Goal: Find specific page/section: Find specific page/section

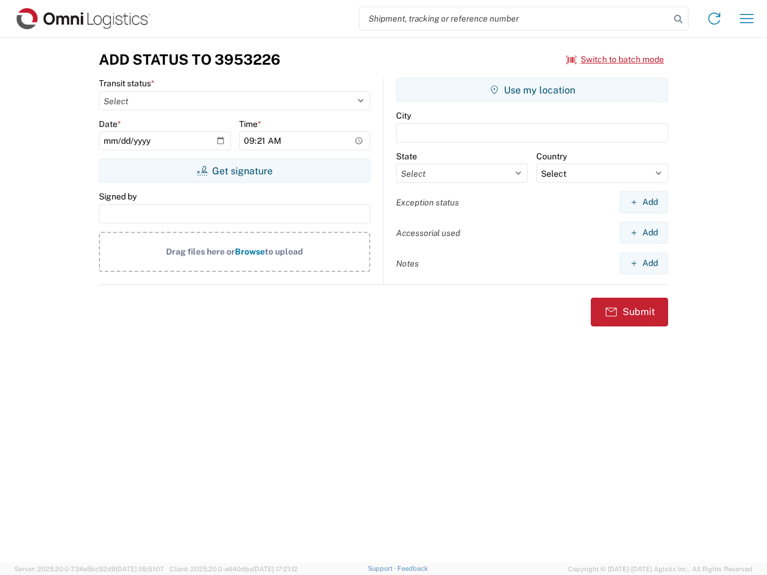
click at [514, 19] on input "search" at bounding box center [514, 18] width 310 height 23
click at [678, 19] on icon at bounding box center [678, 19] width 17 height 17
click at [714, 19] on icon at bounding box center [713, 18] width 19 height 19
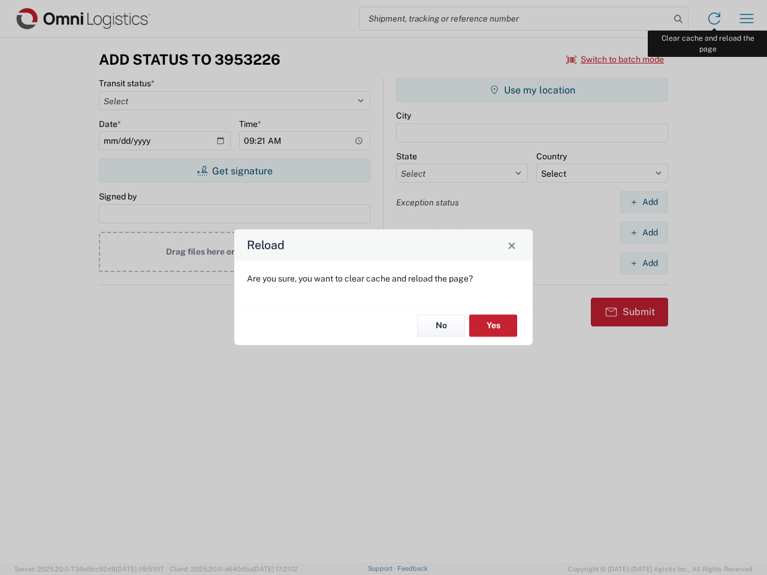
click at [746, 19] on div "Reload Are you sure, you want to clear cache and reload the page? No Yes" at bounding box center [383, 287] width 767 height 575
click at [615, 59] on div "Reload Are you sure, you want to clear cache and reload the page? No Yes" at bounding box center [383, 287] width 767 height 575
click at [234, 171] on div "Reload Are you sure, you want to clear cache and reload the page? No Yes" at bounding box center [383, 287] width 767 height 575
click at [532, 90] on div "Reload Are you sure, you want to clear cache and reload the page? No Yes" at bounding box center [383, 287] width 767 height 575
click at [643, 202] on div "Reload Are you sure, you want to clear cache and reload the page? No Yes" at bounding box center [383, 287] width 767 height 575
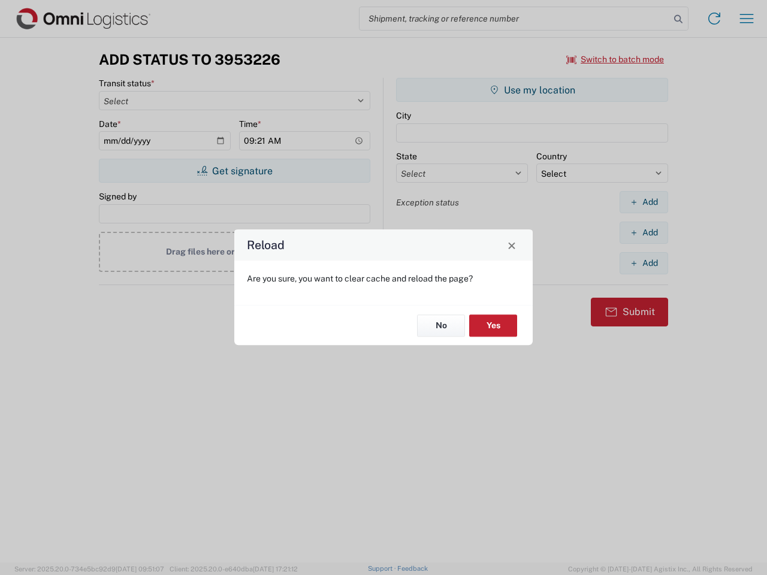
click at [643, 232] on div "Reload Are you sure, you want to clear cache and reload the page? No Yes" at bounding box center [383, 287] width 767 height 575
click at [643, 263] on div "Reload Are you sure, you want to clear cache and reload the page? No Yes" at bounding box center [383, 287] width 767 height 575
